Goal: Information Seeking & Learning: Learn about a topic

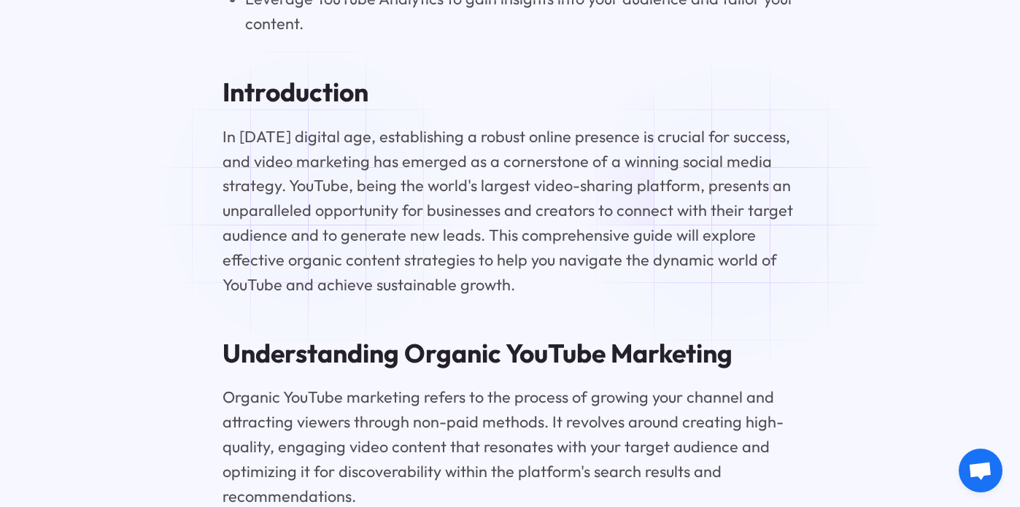
scroll to position [1780, 0]
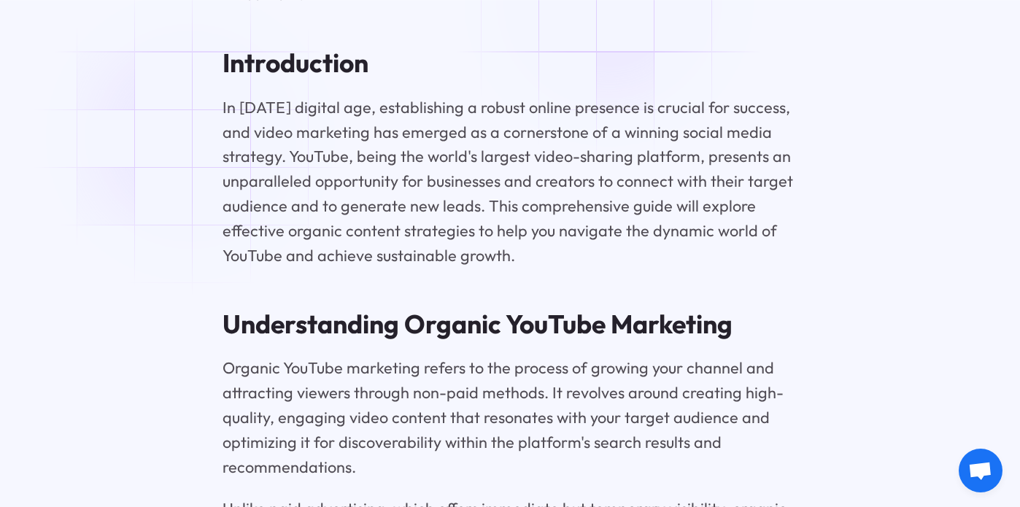
drag, startPoint x: 522, startPoint y: 322, endPoint x: 190, endPoint y: 137, distance: 379.8
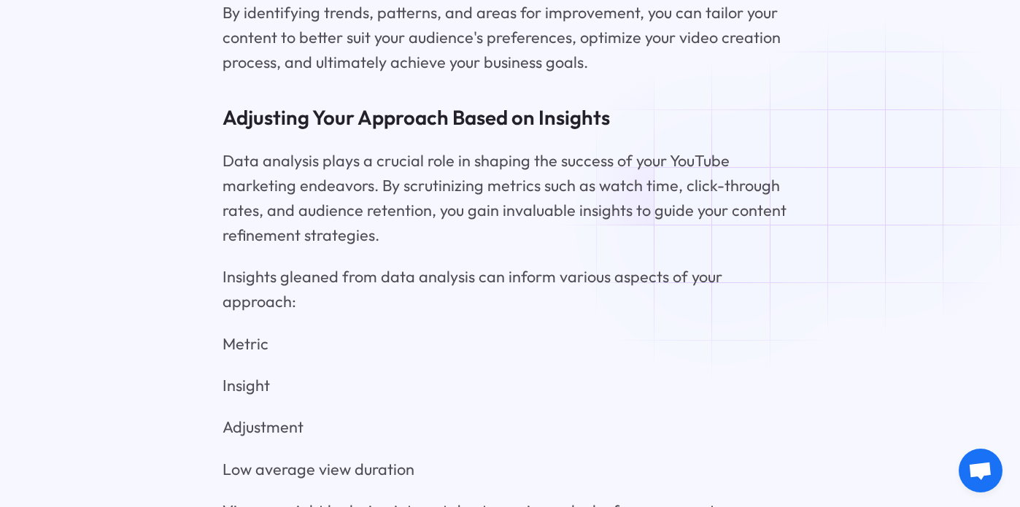
scroll to position [7266, 0]
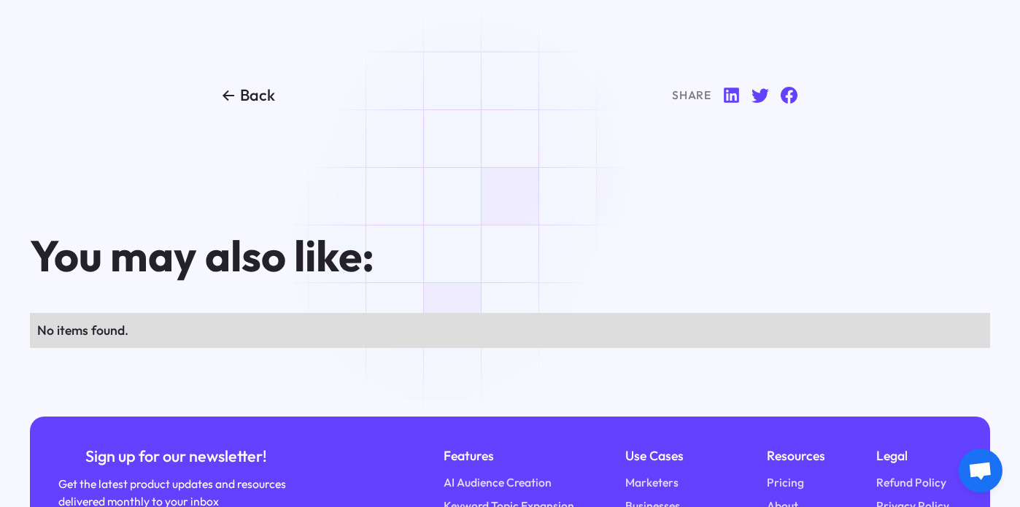
scroll to position [9367, 0]
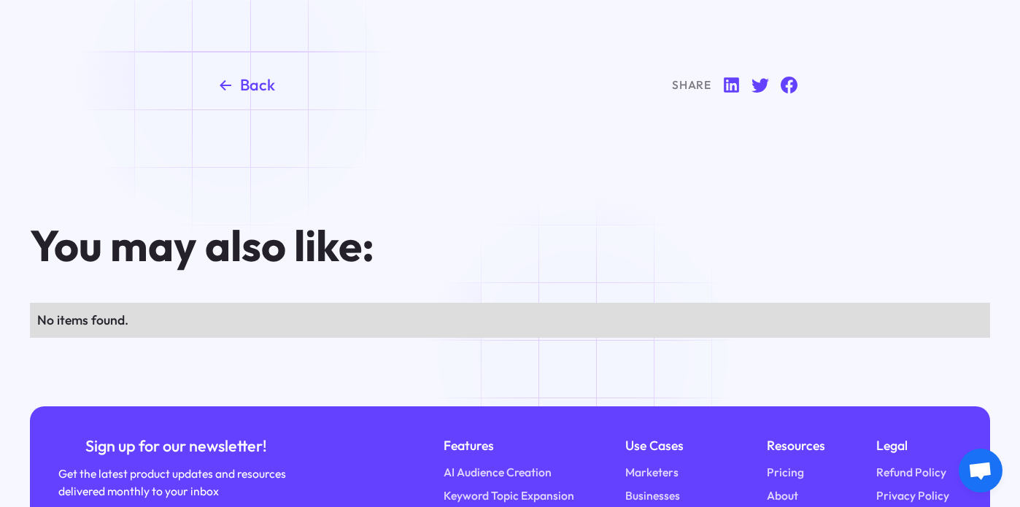
click at [236, 83] on link "Back" at bounding box center [249, 84] width 53 height 21
